Goal: Task Accomplishment & Management: Use online tool/utility

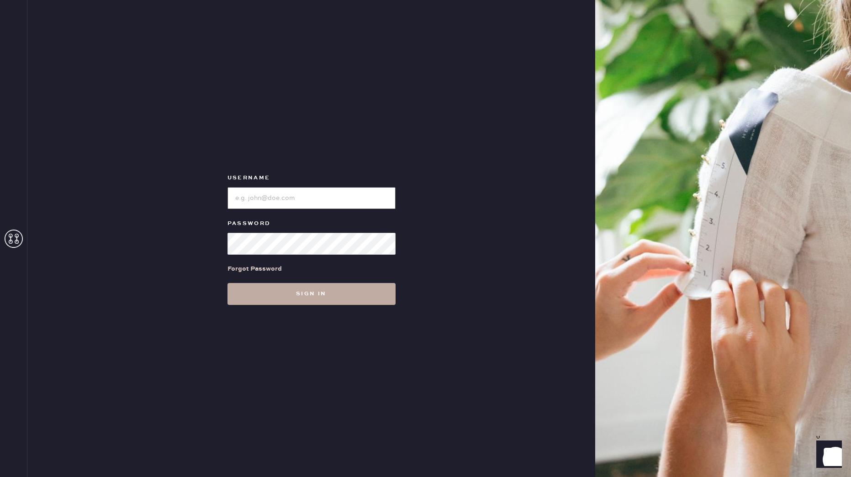
type input "reformationhenderson"
click at [323, 292] on button "Sign in" at bounding box center [311, 294] width 168 height 22
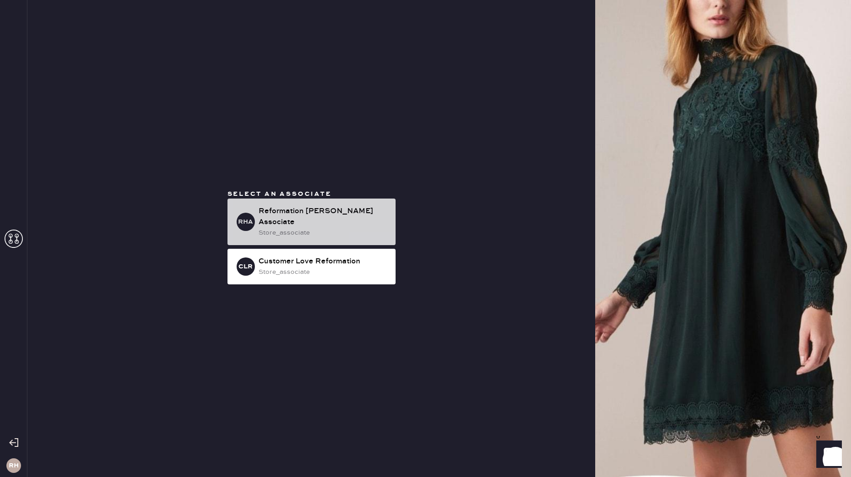
click at [352, 228] on div "store_associate" at bounding box center [323, 233] width 130 height 10
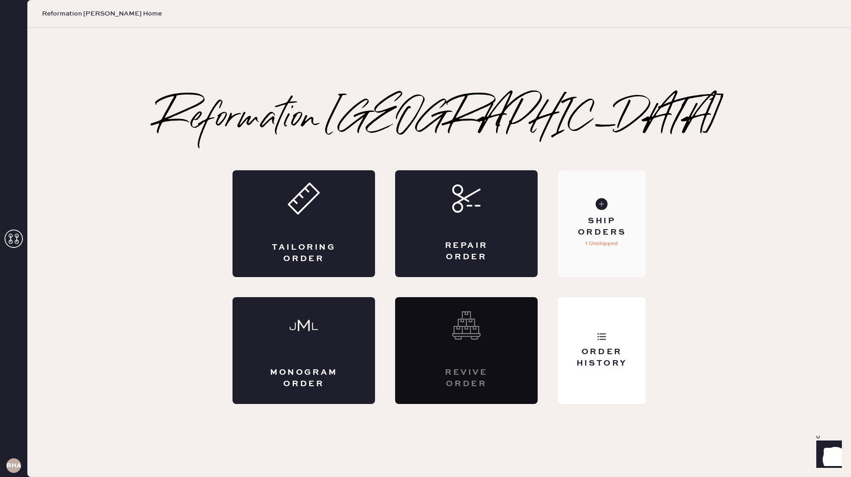
click at [597, 240] on p "1 Unshipped" at bounding box center [601, 243] width 33 height 11
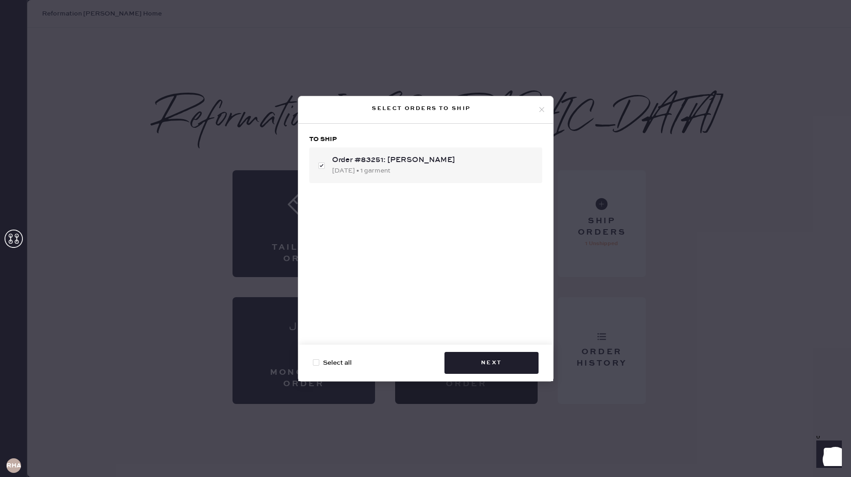
checkbox input "true"
click at [480, 357] on button "Next" at bounding box center [491, 363] width 94 height 22
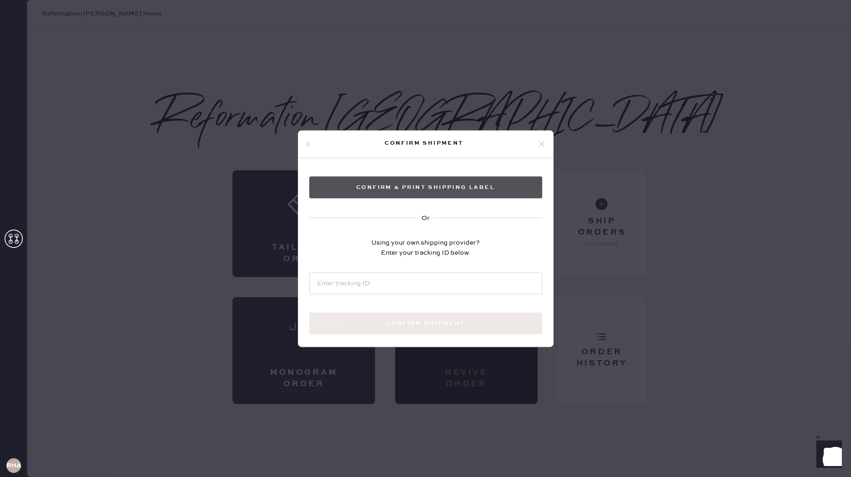
click at [423, 188] on button "Confirm & Print shipping label" at bounding box center [425, 187] width 233 height 22
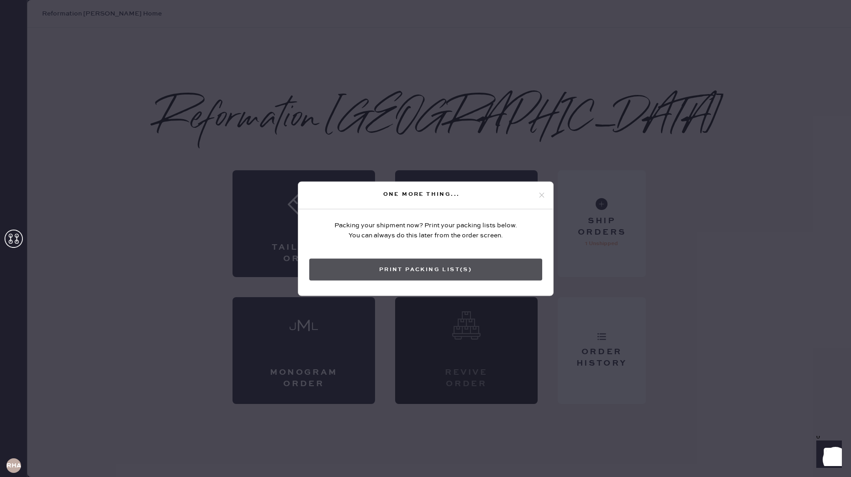
click at [392, 268] on button "Print Packing List(s)" at bounding box center [425, 269] width 233 height 22
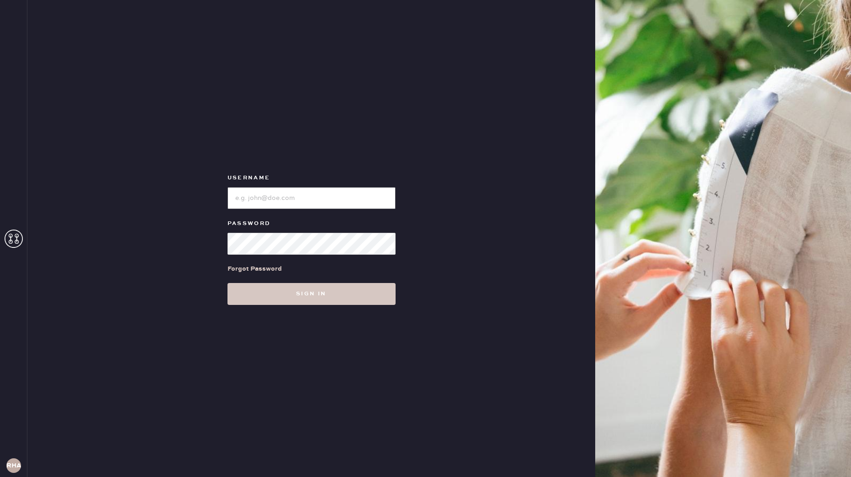
type input "reformationhenderson"
click at [307, 200] on input "loginName" at bounding box center [311, 198] width 168 height 22
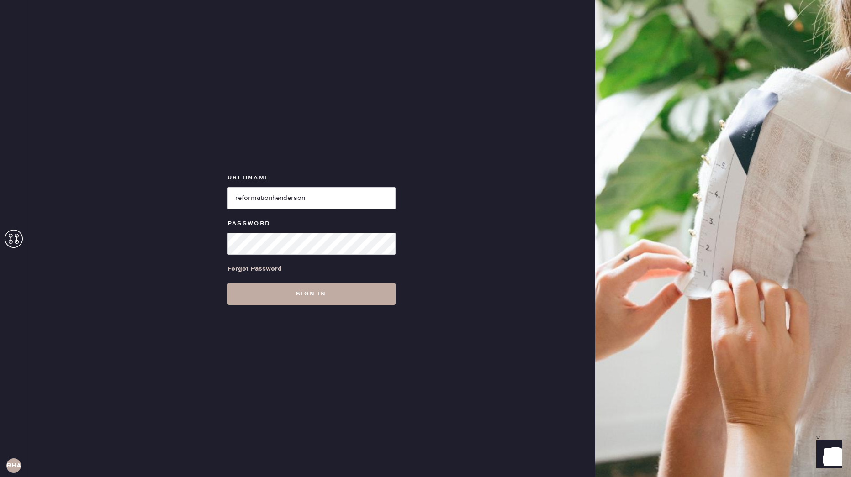
click at [306, 289] on button "Sign in" at bounding box center [311, 294] width 168 height 22
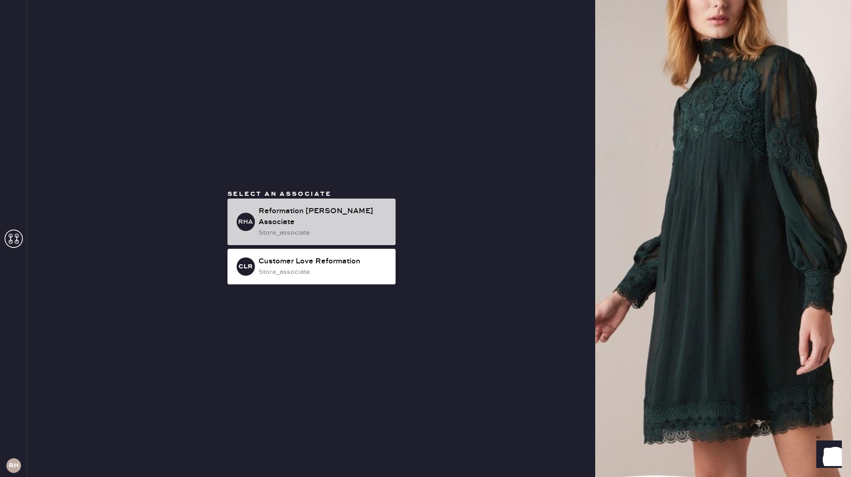
click at [334, 234] on div "RHA Reformation Henderson Associate store_associate" at bounding box center [311, 222] width 168 height 47
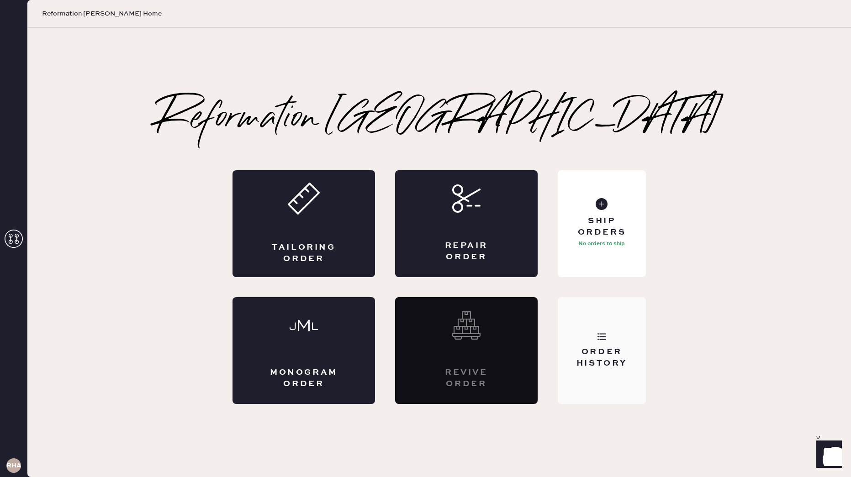
click at [602, 348] on div "Order History" at bounding box center [602, 358] width 74 height 23
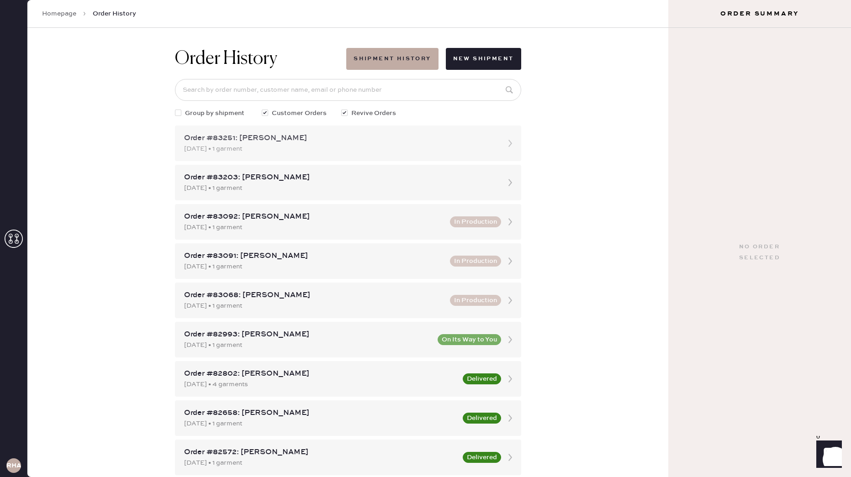
click at [318, 146] on div "[DATE] • 1 garment" at bounding box center [339, 149] width 311 height 10
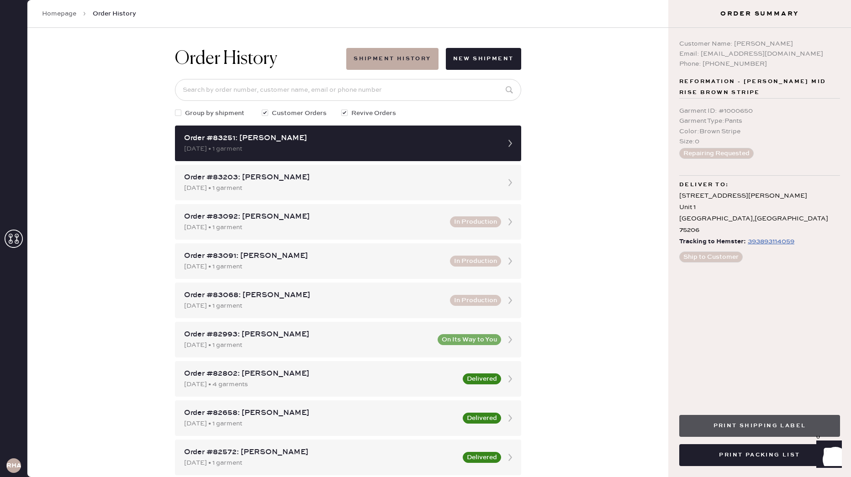
click at [762, 431] on button "Print Shipping Label" at bounding box center [759, 426] width 161 height 22
